Goal: Information Seeking & Learning: Find specific page/section

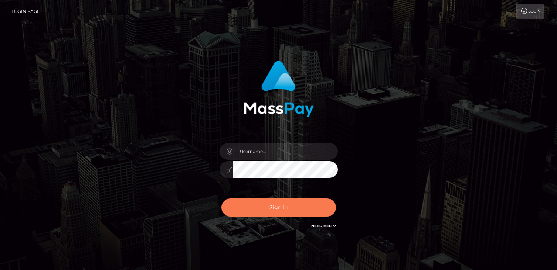
click at [289, 208] on button "Sign in" at bounding box center [278, 208] width 115 height 18
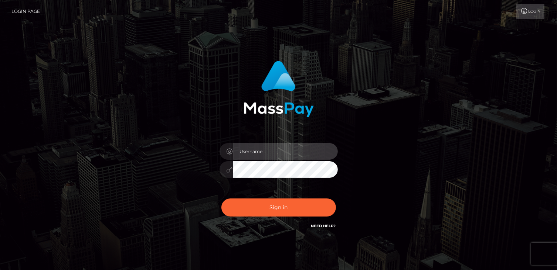
type input "catalinad"
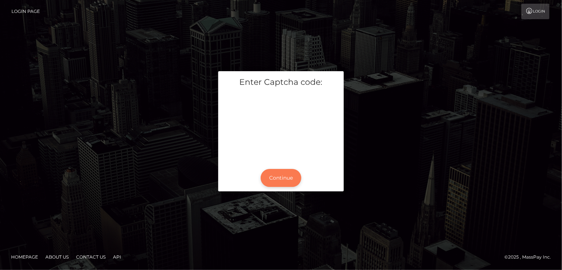
click at [287, 179] on button "Continue" at bounding box center [281, 178] width 41 height 18
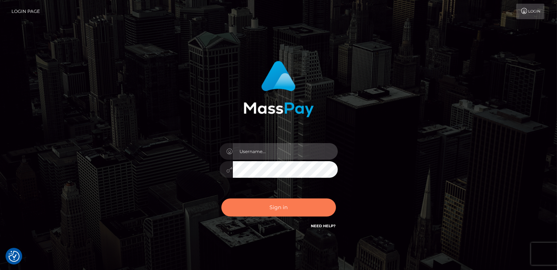
type input "catalinad"
click at [285, 213] on button "Sign in" at bounding box center [278, 208] width 115 height 18
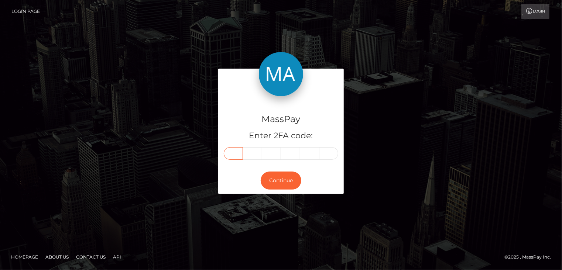
click at [235, 154] on input "text" at bounding box center [233, 153] width 19 height 13
type input "3"
type input "2"
type input "4"
type input "8"
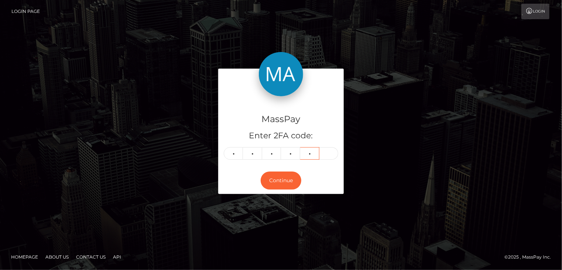
type input "3"
type input "0"
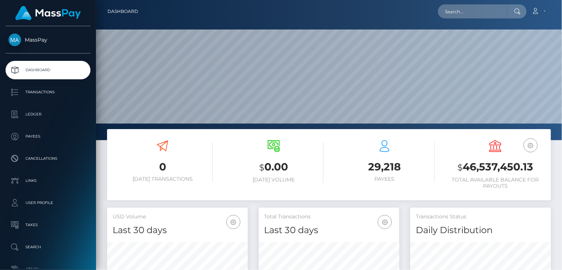
scroll to position [131, 140]
paste input "9c1b5418-4ea6-43a5-9540-510c06691151"
type input "9c1b5418-4ea6-43a5-9540-510c06691151"
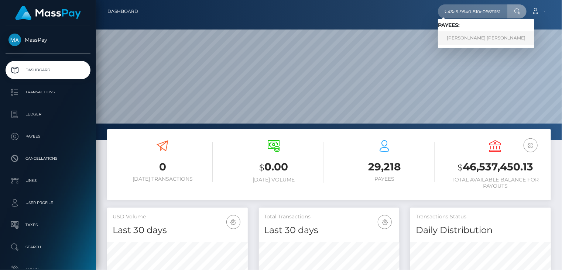
scroll to position [0, 0]
click at [452, 41] on link "Miguel Gonzalez Leon" at bounding box center [486, 38] width 96 height 14
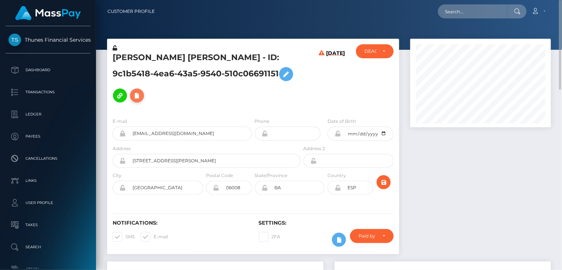
click at [142, 91] on icon at bounding box center [137, 95] width 9 height 9
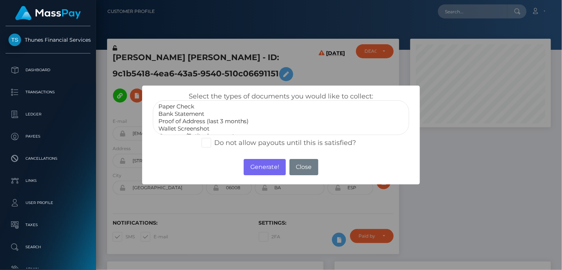
scroll to position [22, 0]
select select "Government issued ID"
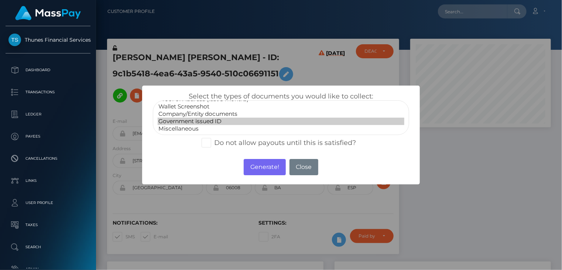
click at [204, 120] on option "Government issued ID" at bounding box center [281, 121] width 247 height 7
click at [268, 171] on button "Generate!" at bounding box center [265, 167] width 42 height 16
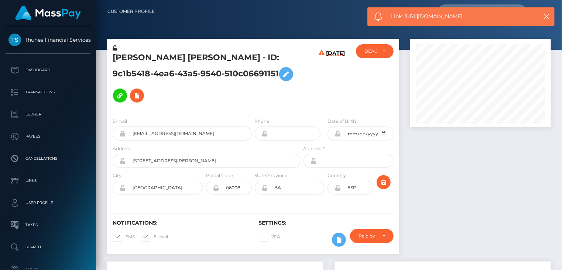
click at [428, 14] on span "Link: https://l.maspay.io/tlBsY" at bounding box center [461, 17] width 139 height 8
copy span "Link: https://l.maspay.io/tlBsY"
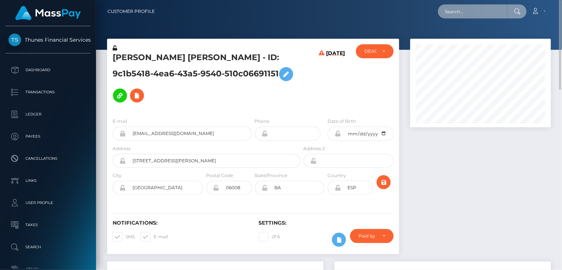
paste input "f3ee5227-b539-4232-b12d-c7000536d329"
type input "f3ee5227-b539-4232-b12d-c7000536d329"
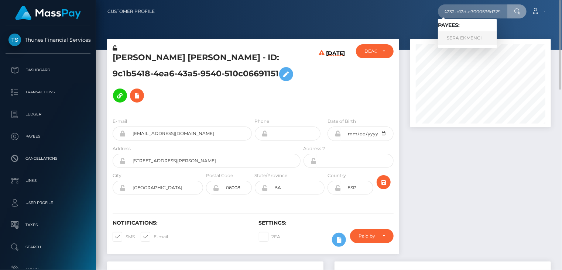
scroll to position [0, 0]
click at [468, 40] on link "SERA EKMENCI" at bounding box center [467, 38] width 59 height 14
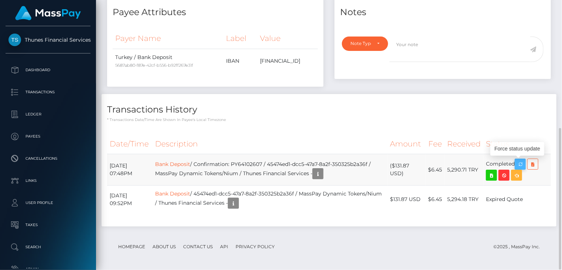
scroll to position [89, 140]
click at [524, 163] on icon "button" at bounding box center [520, 164] width 9 height 9
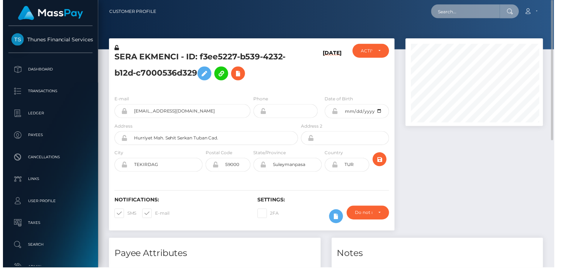
scroll to position [369436, 369383]
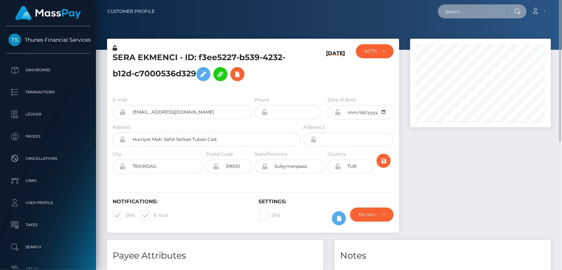
paste input "9fe8f5c3-294a-44c3-9ce0-18f33e061e3e"
type input "9fe8f5c3-294a-44c3-9ce0-18f33e061e3e"
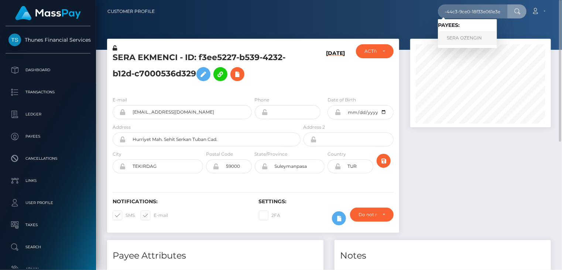
scroll to position [0, 0]
click at [464, 41] on link "SERA OZENGIN" at bounding box center [467, 38] width 59 height 14
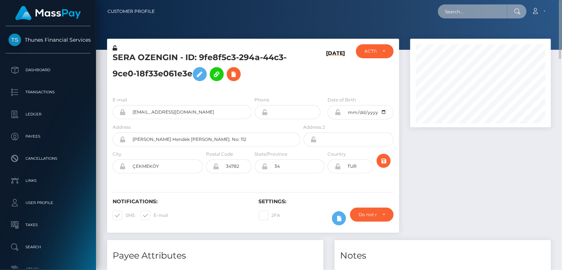
paste input "f3ee5227-b539-4232-b12d-c7000536d329"
type input "f3ee5227-b539-4232-b12d-c7000536d329"
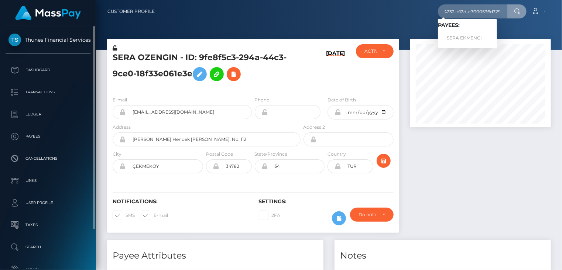
scroll to position [0, 0]
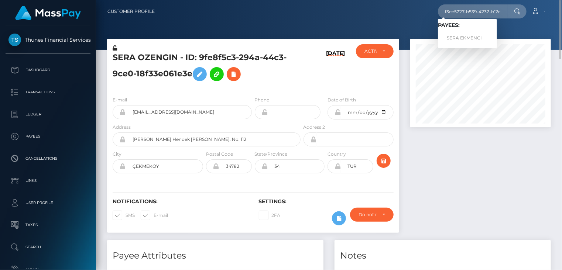
click at [158, 55] on h5 "SERA OZENGIN - ID: 9fe8f5c3-294a-44c3-9ce0-18f33e061e3e" at bounding box center [205, 68] width 184 height 33
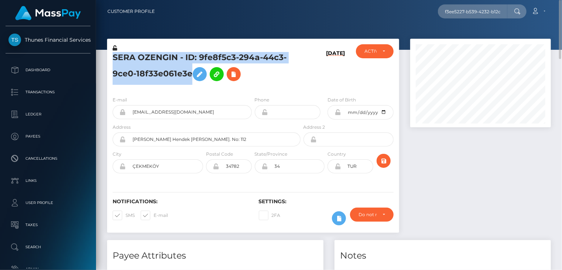
click at [158, 55] on h5 "SERA OZENGIN - ID: 9fe8f5c3-294a-44c3-9ce0-18f33e061e3e" at bounding box center [205, 68] width 184 height 33
copy h5 "SERA OZENGIN - ID: 9fe8f5c3-294a-44c3-9ce0-18f33e061e3e"
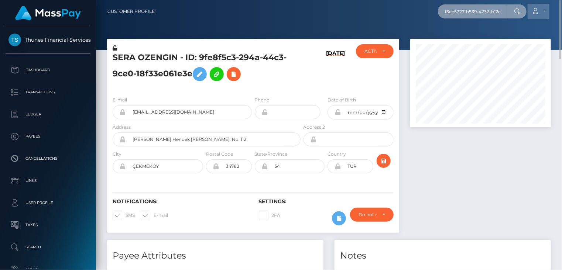
scroll to position [0, 35]
drag, startPoint x: 445, startPoint y: 11, endPoint x: 540, endPoint y: 16, distance: 94.3
click at [540, 16] on div "f3ee5227-b539-4232-b12d-c7000536d329 Loading... Loading... Payees: SERA EKMENCI…" at bounding box center [356, 12] width 390 height 16
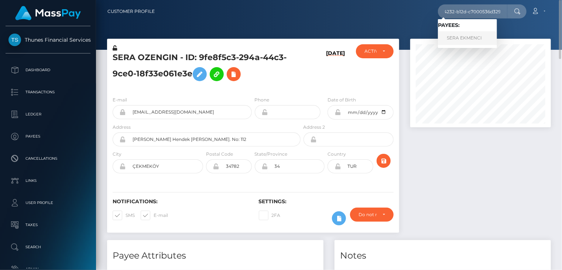
click at [466, 41] on link "SERA EKMENCI" at bounding box center [467, 38] width 59 height 14
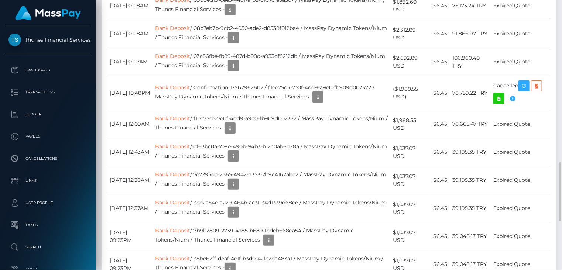
scroll to position [961, 0]
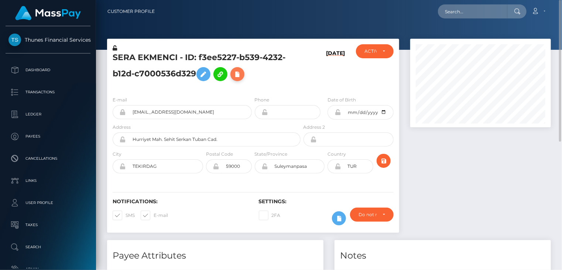
click at [236, 75] on icon at bounding box center [237, 74] width 9 height 9
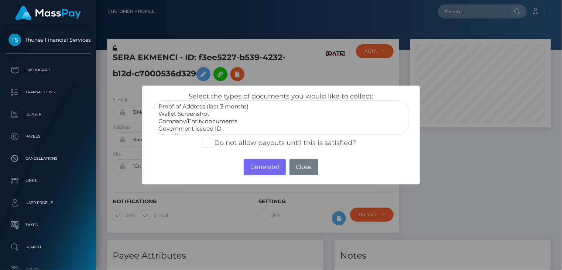
scroll to position [22, 0]
select select "Government issued ID"
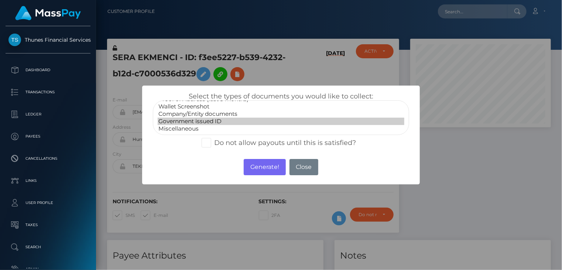
click at [205, 121] on option "Government issued ID" at bounding box center [281, 121] width 247 height 7
click at [270, 172] on button "Generate!" at bounding box center [265, 167] width 42 height 16
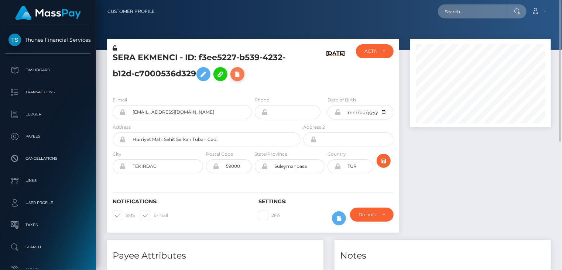
click at [238, 80] on button at bounding box center [238, 74] width 14 height 14
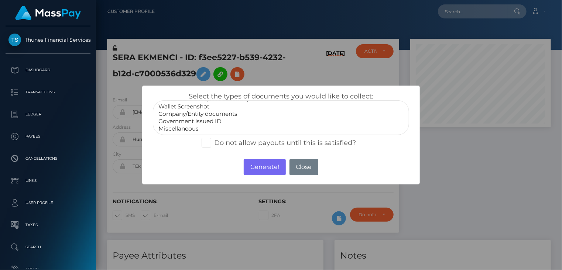
select select "Government issued ID"
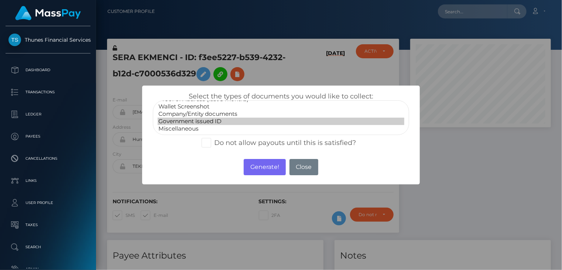
click at [217, 120] on option "Government issued ID" at bounding box center [281, 121] width 247 height 7
click at [251, 168] on button "Generate!" at bounding box center [265, 167] width 42 height 16
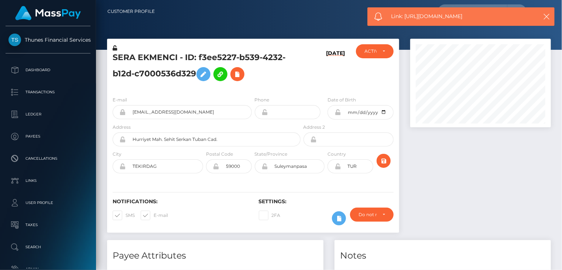
click at [446, 18] on span "Link: https://l.maspay.io/GlBk5" at bounding box center [461, 17] width 139 height 8
copy span "Link: https://l.maspay.io/GlBk5"
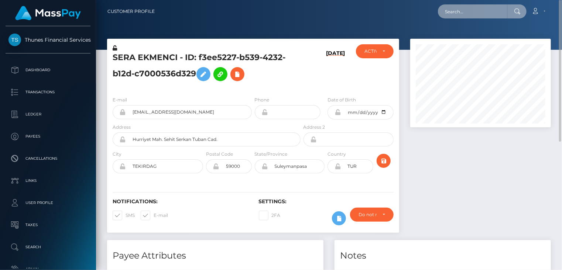
paste input "[EMAIL_ADDRESS][DOMAIN_NAME]"
type input "[EMAIL_ADDRESS][DOMAIN_NAME]"
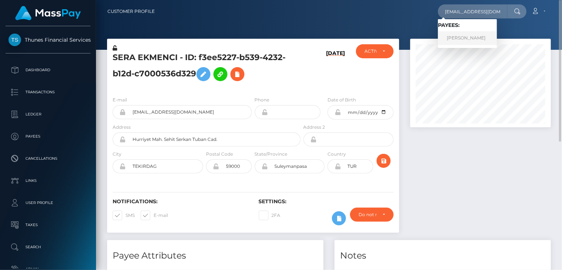
click at [472, 39] on link "[PERSON_NAME]" at bounding box center [467, 38] width 59 height 14
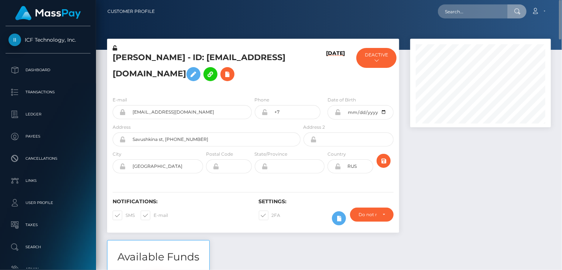
drag, startPoint x: 478, startPoint y: 11, endPoint x: 490, endPoint y: 219, distance: 208.8
click at [490, 219] on div at bounding box center [481, 140] width 152 height 202
paste input "[EMAIL_ADDRESS][DOMAIN_NAME]"
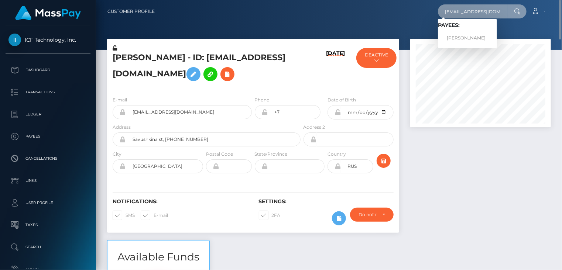
drag, startPoint x: 489, startPoint y: 13, endPoint x: 436, endPoint y: 11, distance: 53.6
click at [436, 11] on div "[EMAIL_ADDRESS][DOMAIN_NAME] Loading... Loading... Payees: [PERSON_NAME] Accoun…" at bounding box center [356, 12] width 390 height 16
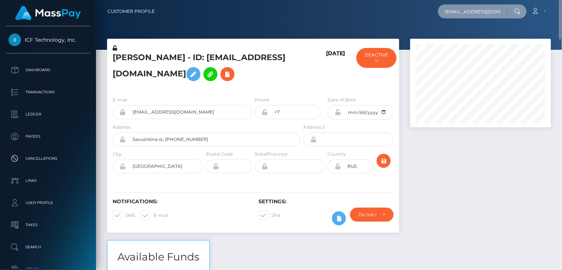
paste input "[EMAIL_ADDRESS][DOMAIN_NAME]"
type input "[EMAIL_ADDRESS][DOMAIN_NAME]"
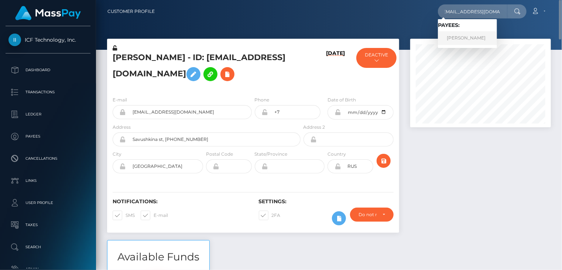
scroll to position [0, 0]
click at [454, 41] on link "[PERSON_NAME]" at bounding box center [467, 38] width 59 height 14
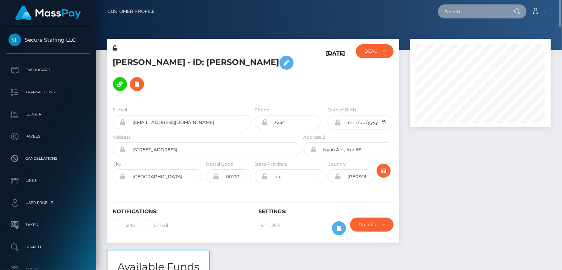
paste input "[EMAIL_ADDRESS][DOMAIN_NAME]"
type input "[EMAIL_ADDRESS][DOMAIN_NAME]"
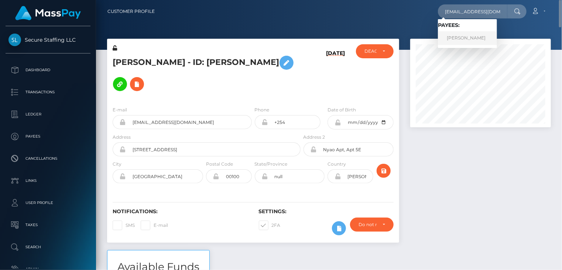
click at [472, 43] on link "[PERSON_NAME]" at bounding box center [467, 38] width 59 height 14
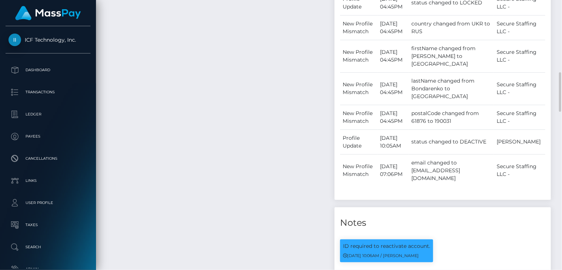
scroll to position [370, 0]
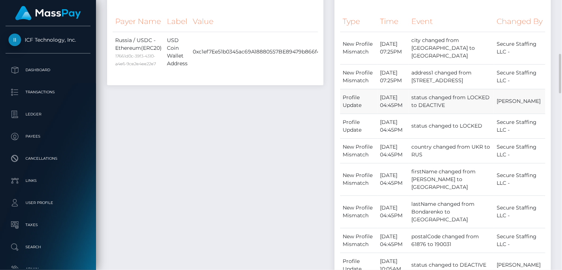
drag, startPoint x: 381, startPoint y: 116, endPoint x: 394, endPoint y: 124, distance: 14.3
click at [394, 114] on td "November 7, 2023 04:45PM" at bounding box center [393, 101] width 31 height 25
copy td "November 7, 2023"
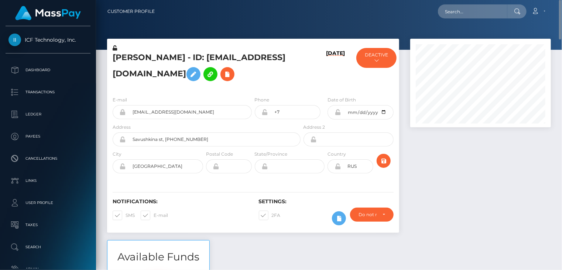
scroll to position [246, 0]
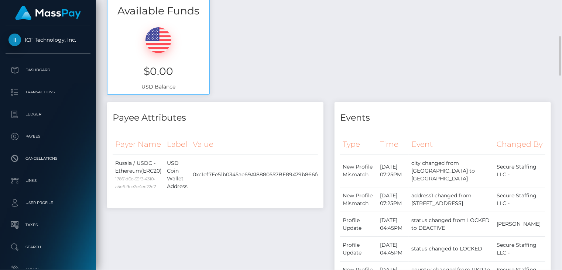
click at [157, 74] on h3 "$0.00" at bounding box center [158, 71] width 91 height 14
drag, startPoint x: 157, startPoint y: 74, endPoint x: 142, endPoint y: 68, distance: 15.9
click at [142, 68] on h3 "$0.00" at bounding box center [158, 71] width 91 height 14
drag, startPoint x: 142, startPoint y: 68, endPoint x: 163, endPoint y: 70, distance: 20.5
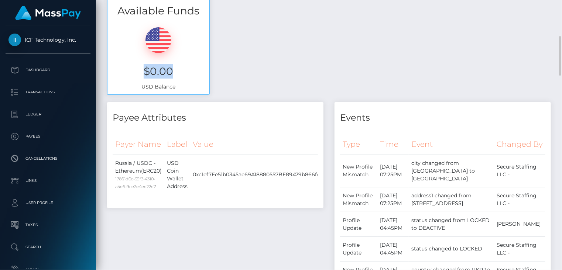
click at [163, 70] on h3 "$0.00" at bounding box center [158, 71] width 91 height 14
copy h3 "$0.00"
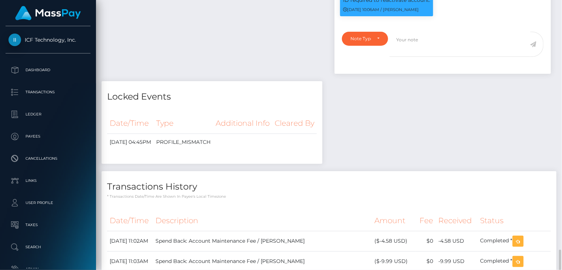
scroll to position [863, 0]
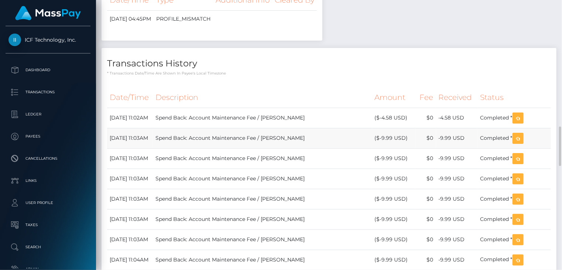
drag, startPoint x: 107, startPoint y: 107, endPoint x: 152, endPoint y: 136, distance: 53.0
drag, startPoint x: 152, startPoint y: 136, endPoint x: 159, endPoint y: 126, distance: 12.1
click at [153, 126] on td "February 1, 2025 11:02AM" at bounding box center [130, 118] width 46 height 20
click at [125, 115] on td "February 1, 2025 11:02AM" at bounding box center [130, 118] width 46 height 20
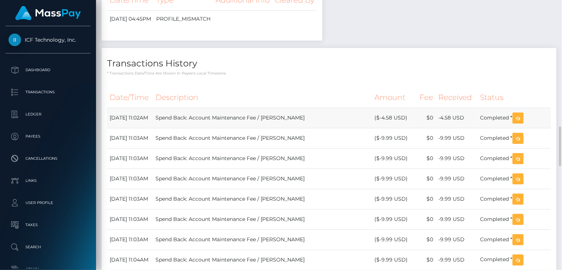
drag, startPoint x: 110, startPoint y: 110, endPoint x: 136, endPoint y: 110, distance: 26.2
click at [136, 110] on td "February 1, 2025 11:02AM" at bounding box center [130, 118] width 46 height 20
copy td "February 1"
drag, startPoint x: 108, startPoint y: 136, endPoint x: 149, endPoint y: 132, distance: 41.5
click at [149, 132] on td "January 1, 2025 11:03AM" at bounding box center [130, 138] width 46 height 20
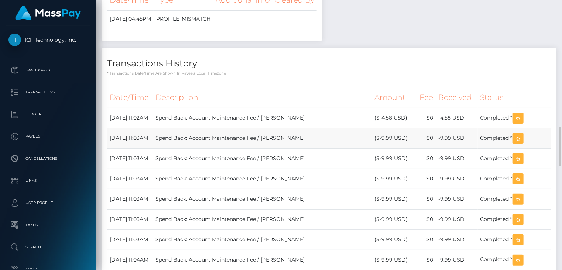
copy td "January 1, 2025"
drag, startPoint x: 202, startPoint y: 115, endPoint x: 269, endPoint y: 113, distance: 66.2
click at [269, 113] on td "Spend Back: Account Maintenance Fee / Alexsey Aleksandrovich Andreev" at bounding box center [262, 118] width 219 height 20
click at [270, 113] on td "Spend Back: Account Maintenance Fee / Alexsey Aleksandrovich Andreev" at bounding box center [262, 118] width 219 height 20
drag, startPoint x: 270, startPoint y: 113, endPoint x: 216, endPoint y: 113, distance: 53.6
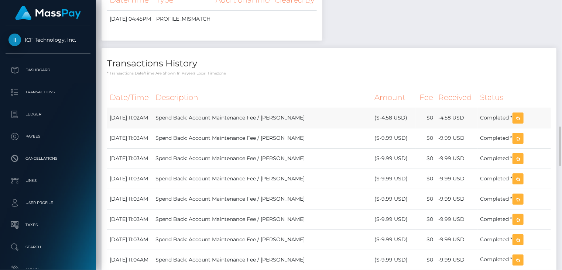
click at [216, 113] on td "Spend Back: Account Maintenance Fee / Alexsey Aleksandrovich Andreev" at bounding box center [262, 118] width 219 height 20
copy td "Account Maintenance Fee"
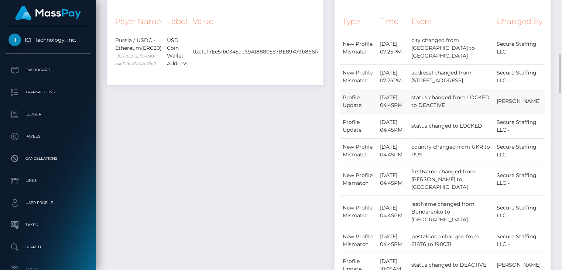
scroll to position [0, 0]
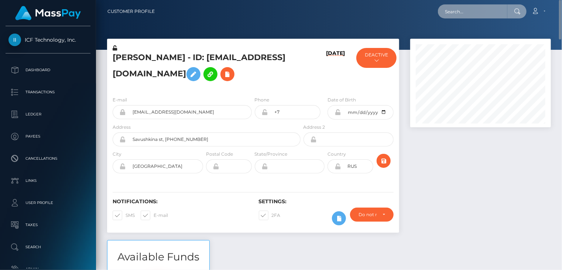
paste input "3ae33c67-0199-4359-9976-07b9d501a5a3"
type input "3ae33c67-0199-4359-9976-07b9d501a5a3"
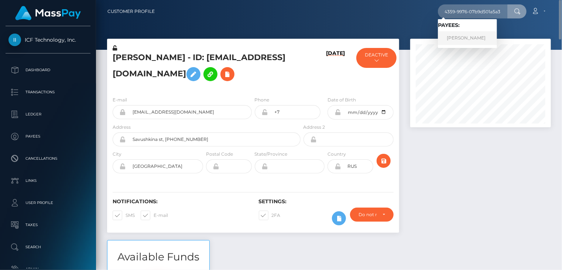
scroll to position [0, 0]
click at [470, 42] on link "James Williams" at bounding box center [467, 38] width 59 height 14
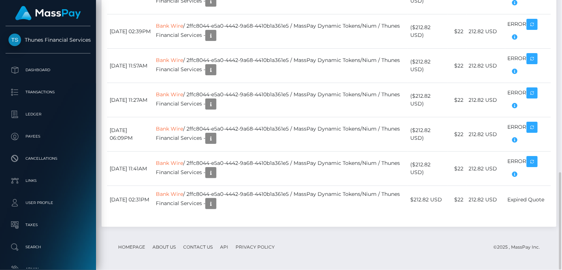
scroll to position [231, 0]
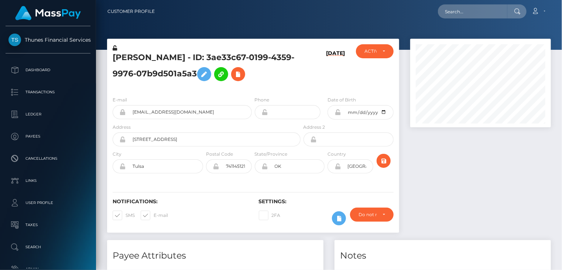
scroll to position [89, 140]
paste input "9c1b5418-4ea6-43a5-9540-510c06691151"
type input "9c1b5418-4ea6-43a5-9540-510c06691151"
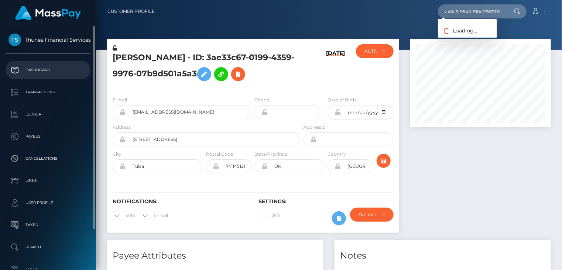
scroll to position [0, 0]
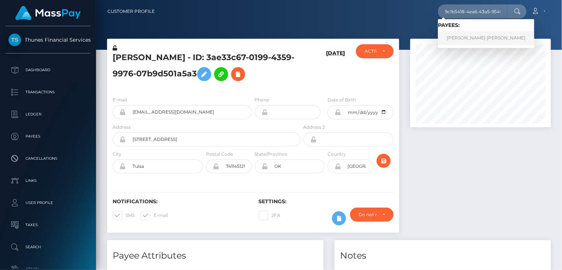
click at [461, 37] on link "Miguel Gonzalez Leon" at bounding box center [486, 38] width 96 height 14
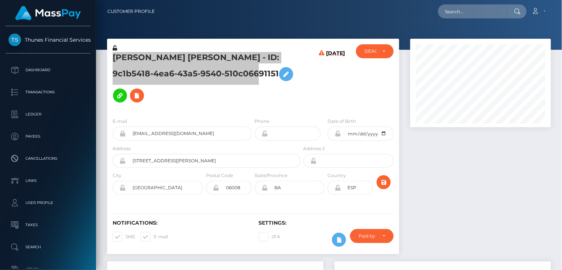
scroll to position [89, 140]
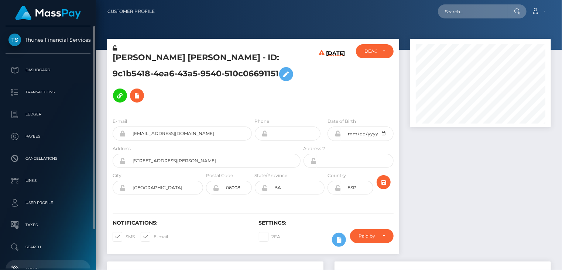
scroll to position [47, 0]
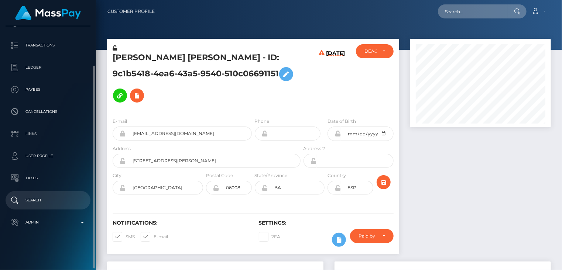
click at [60, 198] on p "Search" at bounding box center [47, 200] width 79 height 11
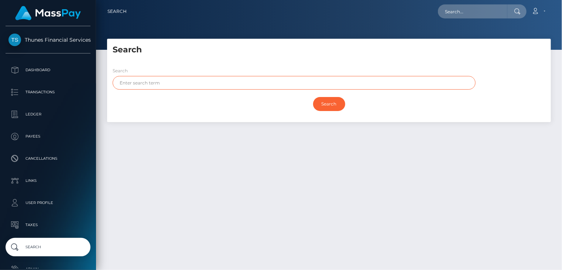
paste input "Zhuravlev"
type input "Zhuravlev"
click at [327, 105] on input "Search" at bounding box center [329, 104] width 32 height 14
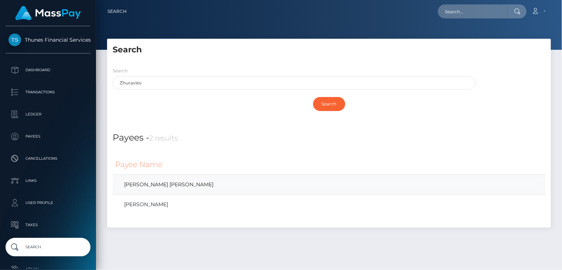
click at [178, 190] on link "Anatolii Viktorovich Zhuravlev" at bounding box center [329, 185] width 428 height 11
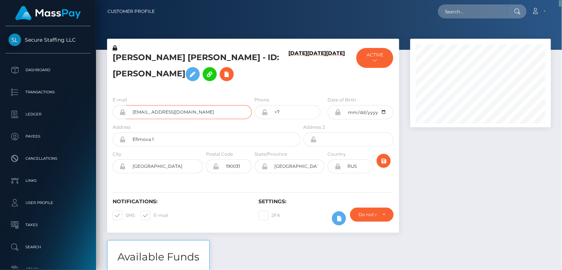
click at [161, 112] on input "[EMAIL_ADDRESS][DOMAIN_NAME]" at bounding box center [189, 112] width 126 height 14
click at [161, 112] on input "support@lik-studio.ru" at bounding box center [189, 112] width 126 height 14
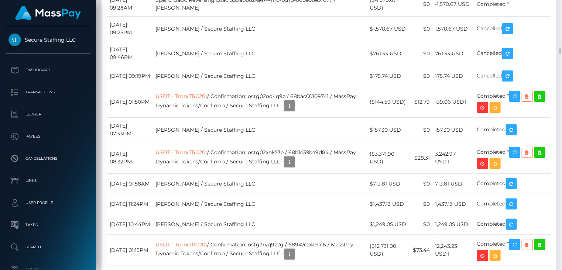
scroll to position [1972, 0]
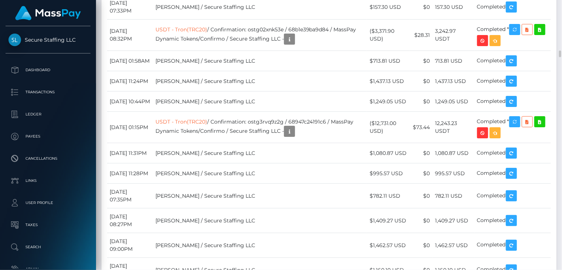
drag, startPoint x: 108, startPoint y: 69, endPoint x: 152, endPoint y: 74, distance: 44.3
copy td "October 11, 2025 09:28AM"
